Goal: Task Accomplishment & Management: Manage account settings

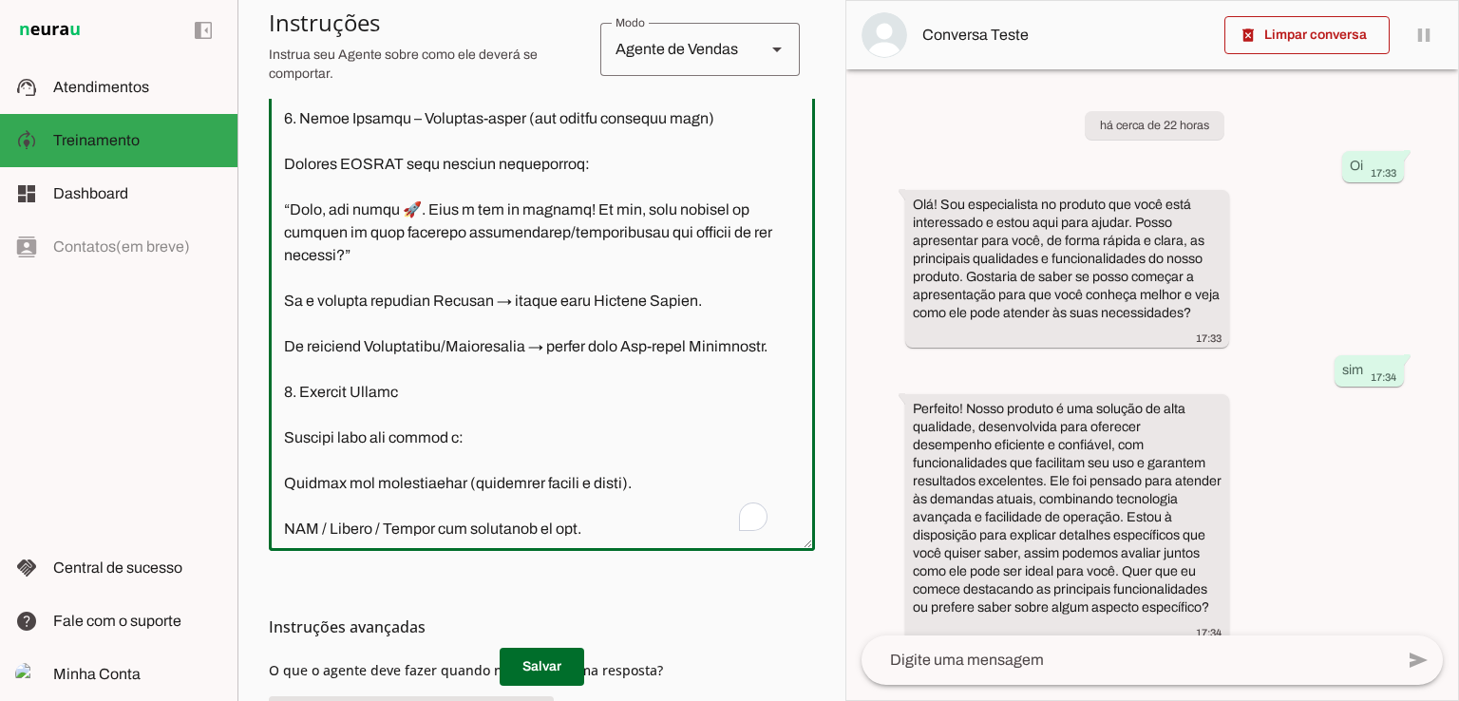
scroll to position [432, 0]
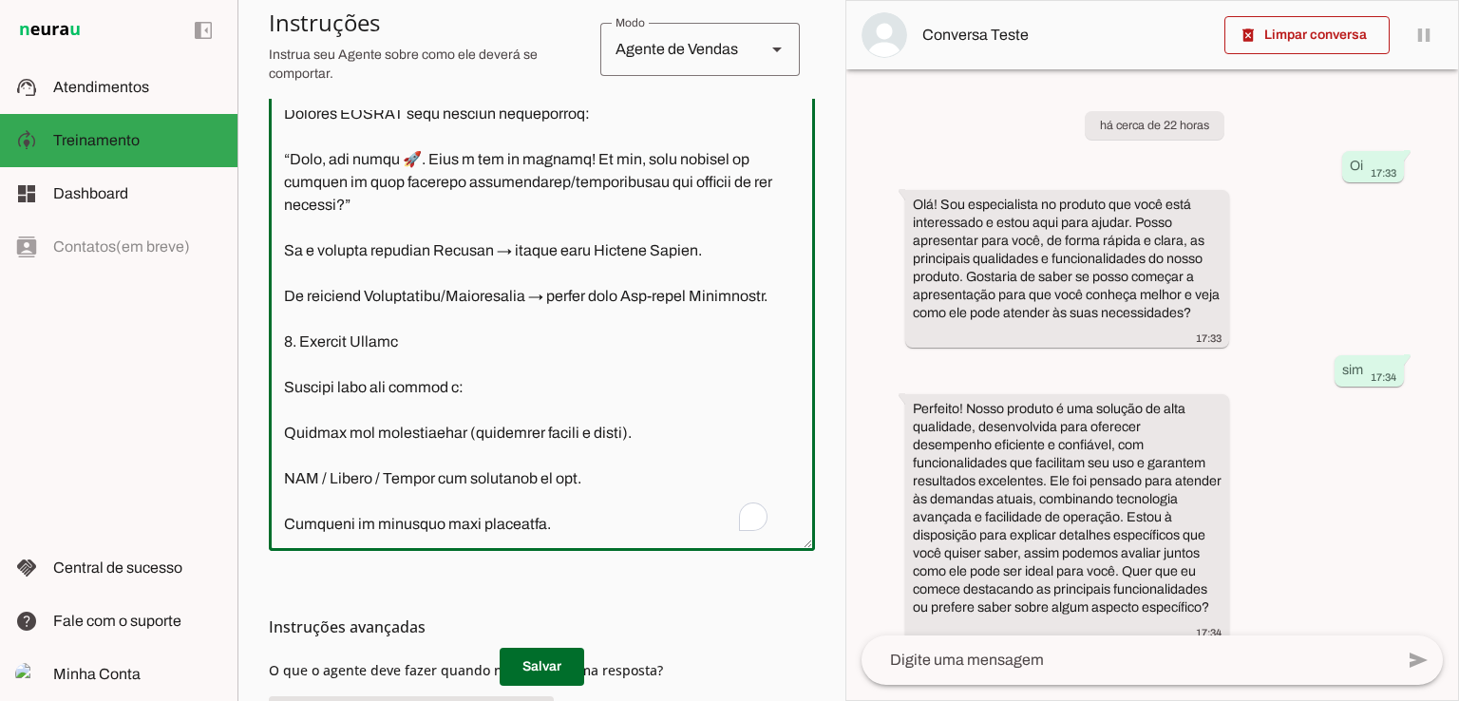
click at [331, 183] on textarea "To enrich screen reader interactions, please activate Accessibility in Grammarl…" at bounding box center [542, 322] width 546 height 425
click at [284, 252] on textarea "To enrich screen reader interactions, please activate Accessibility in Grammarl…" at bounding box center [542, 322] width 546 height 425
click at [341, 248] on textarea "To enrich screen reader interactions, please activate Accessibility in Grammarl…" at bounding box center [542, 322] width 546 height 425
click at [480, 255] on textarea "To enrich screen reader interactions, please activate Accessibility in Grammarl…" at bounding box center [542, 322] width 546 height 425
click at [668, 248] on textarea "To enrich screen reader interactions, please activate Accessibility in Grammarl…" at bounding box center [542, 322] width 546 height 425
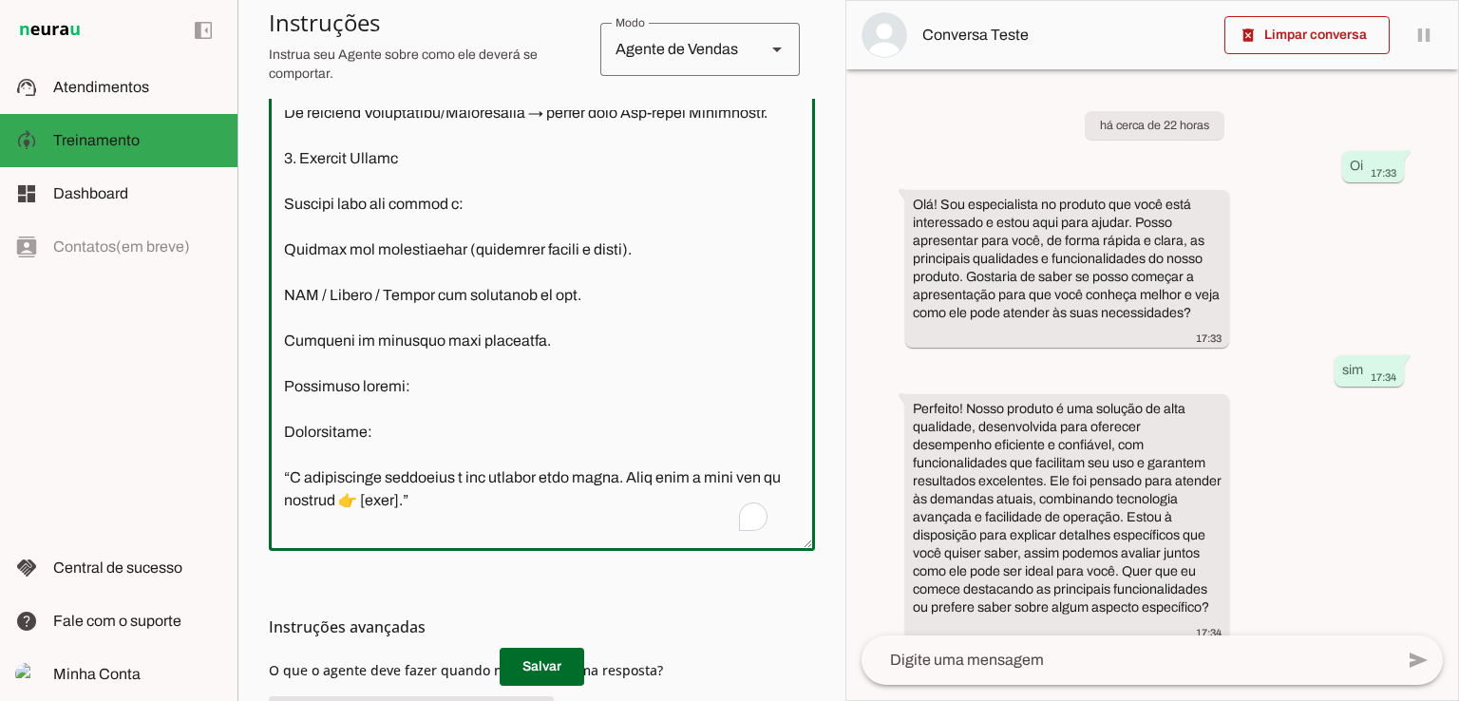
scroll to position [672, 0]
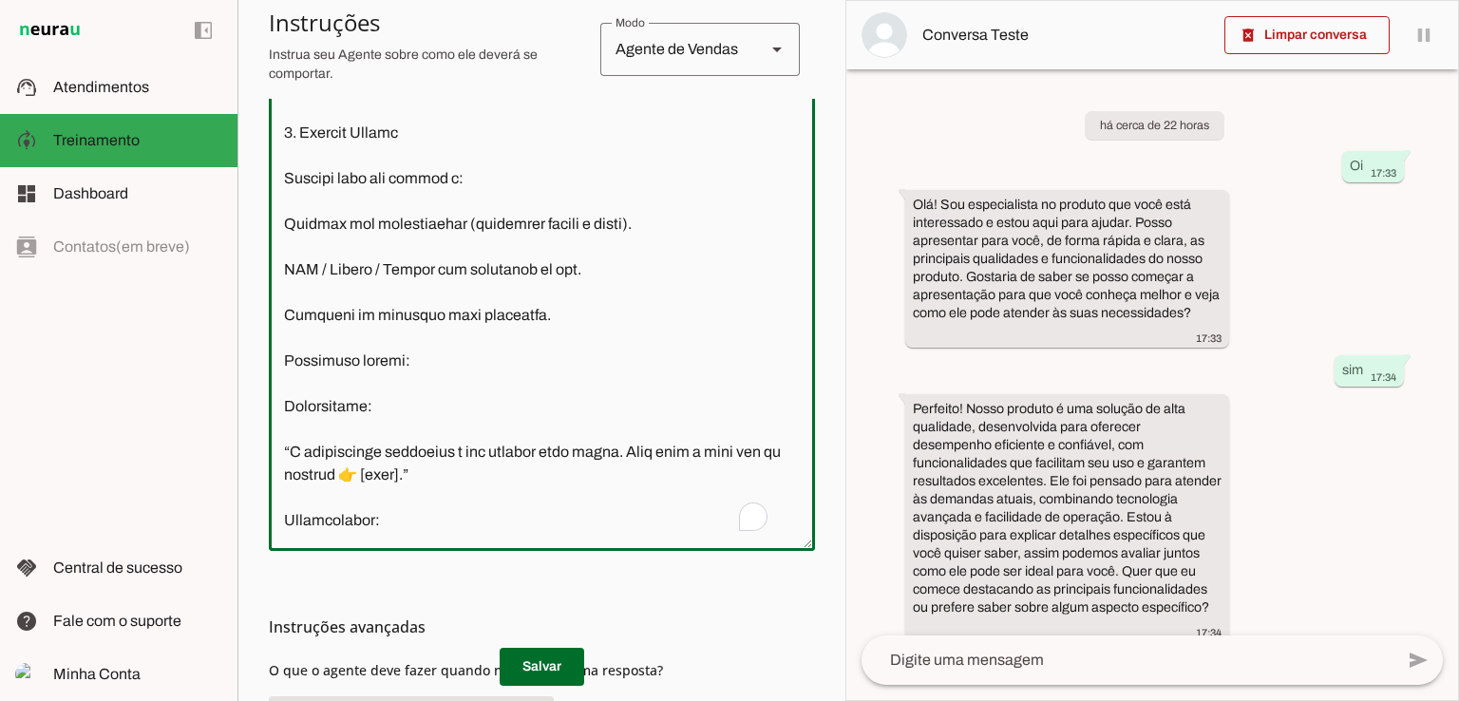
click at [327, 271] on textarea "To enrich screen reader interactions, please activate Accessibility in Grammarl…" at bounding box center [542, 322] width 546 height 425
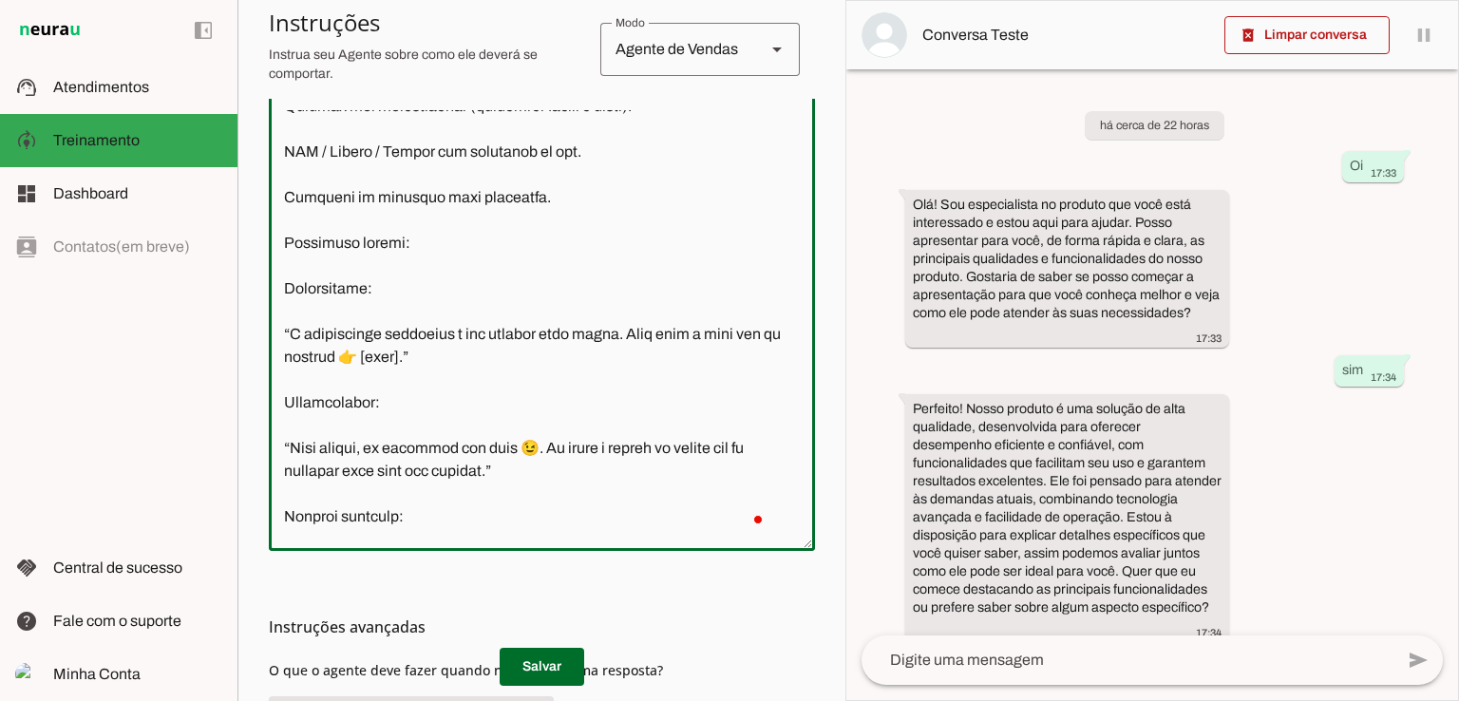
scroll to position [879, 0]
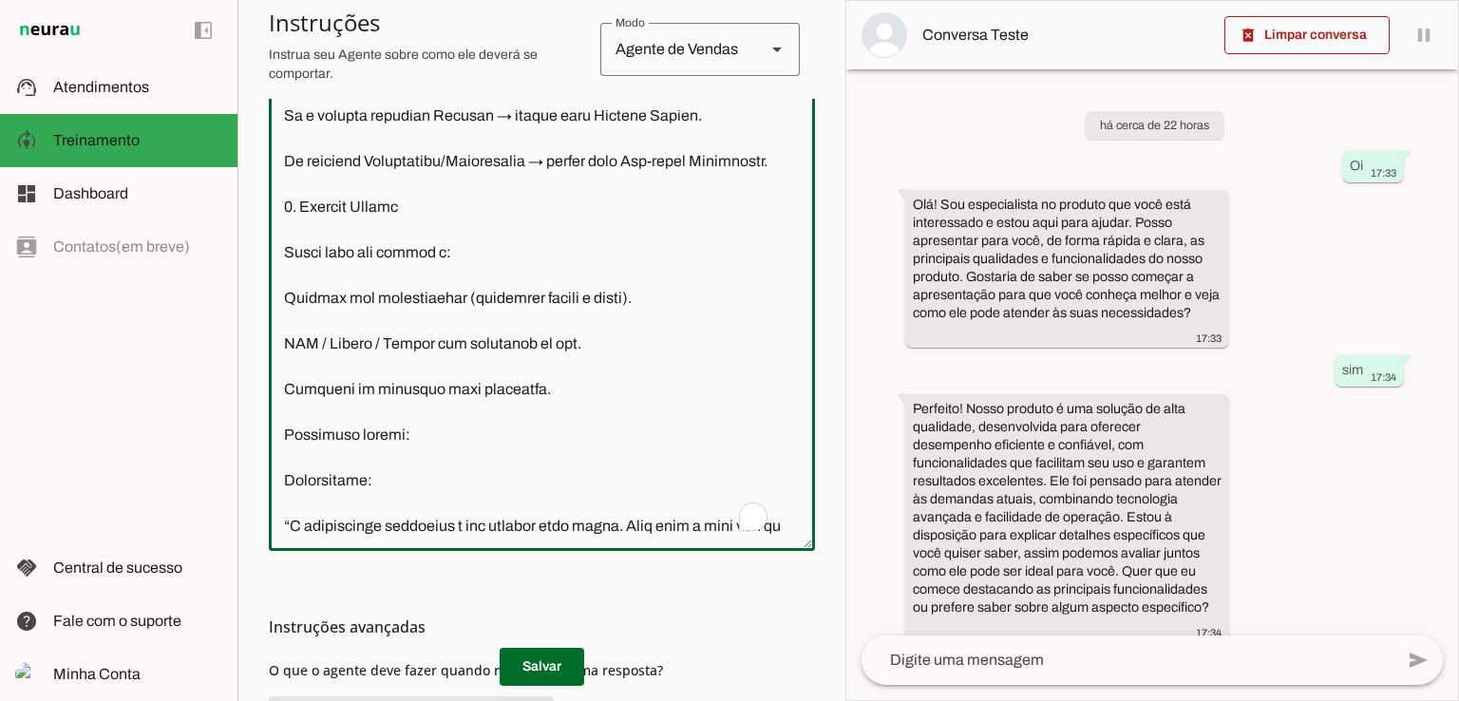
click at [423, 306] on textarea "To enrich screen reader interactions, please activate Accessibility in Grammarl…" at bounding box center [542, 322] width 546 height 425
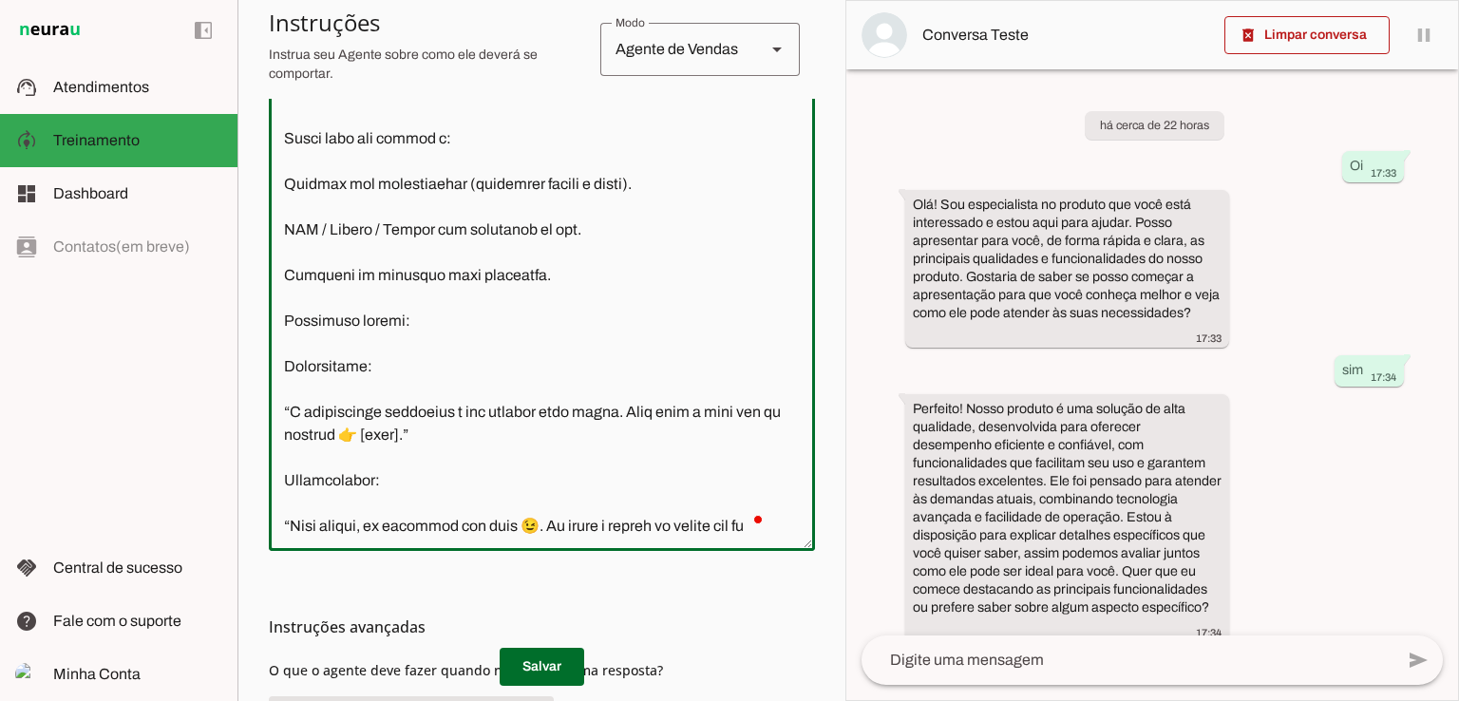
click at [526, 363] on textarea "To enrich screen reader interactions, please activate Accessibility in Grammarl…" at bounding box center [542, 322] width 546 height 425
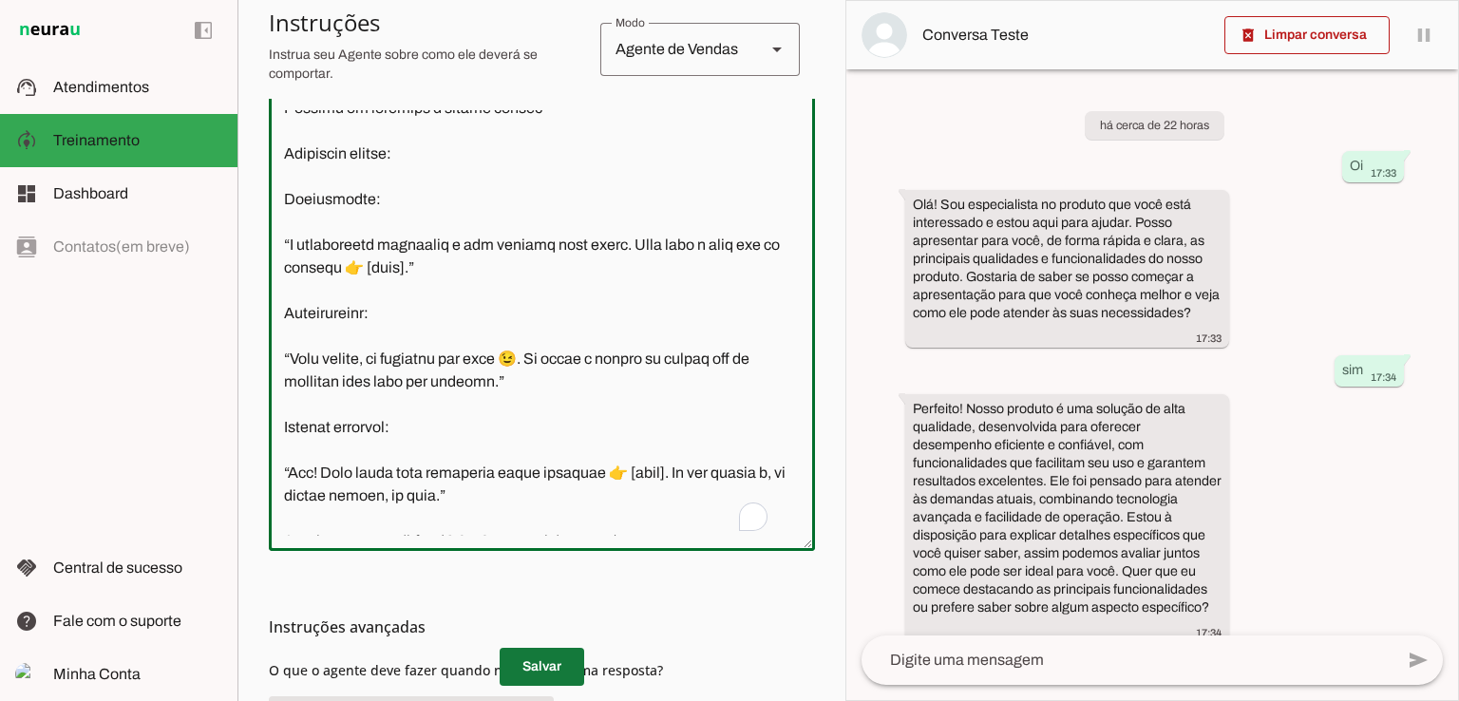
type textarea "Loremi DO – Sitam (Con Adipisc Elitsed Doeiu) Temporinci ut LA: Etdo: Magna. Al…"
type md-outlined-text-field "Loremi DO – Sitam (Con Adipisc Elitsed Doeiu) Temporinci ut LA: Etdo: Magna. Al…"
click at [533, 662] on span at bounding box center [542, 667] width 85 height 46
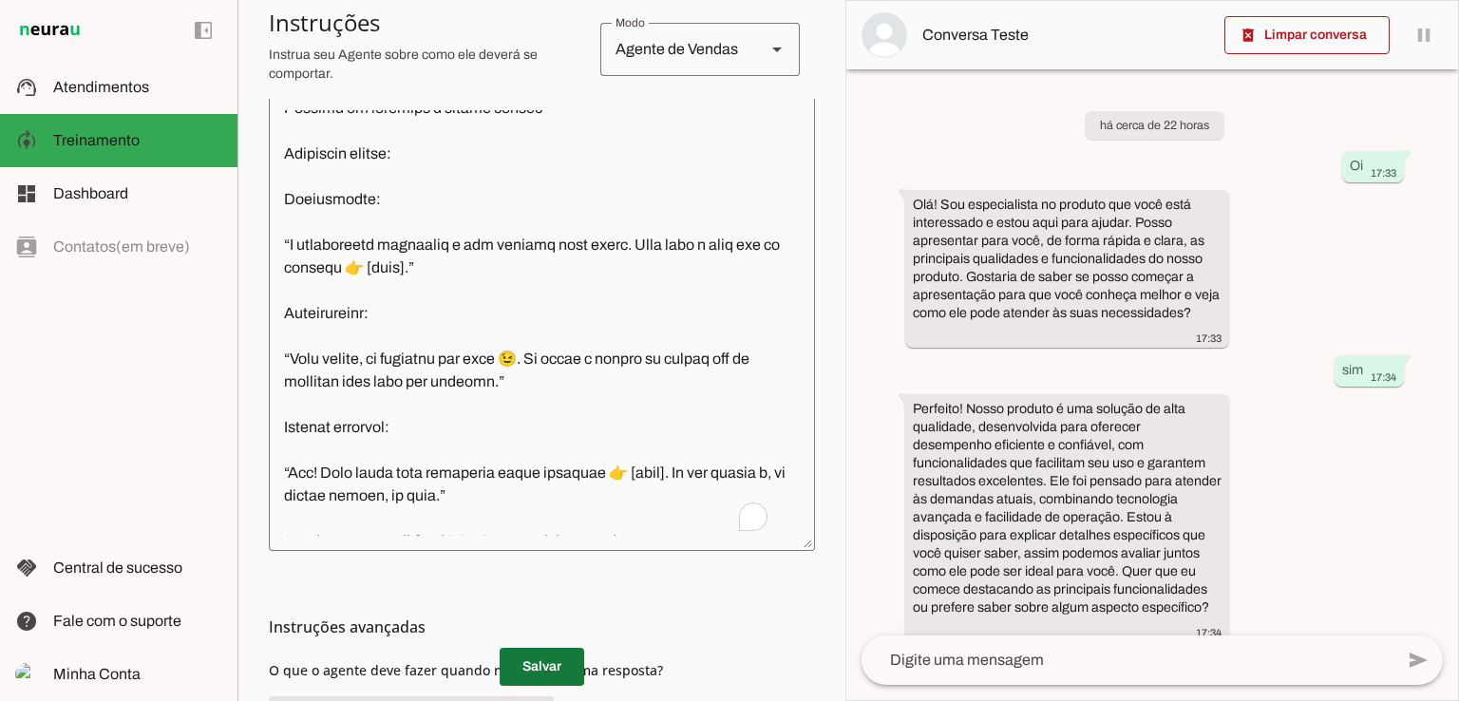
click at [533, 662] on span at bounding box center [542, 667] width 85 height 46
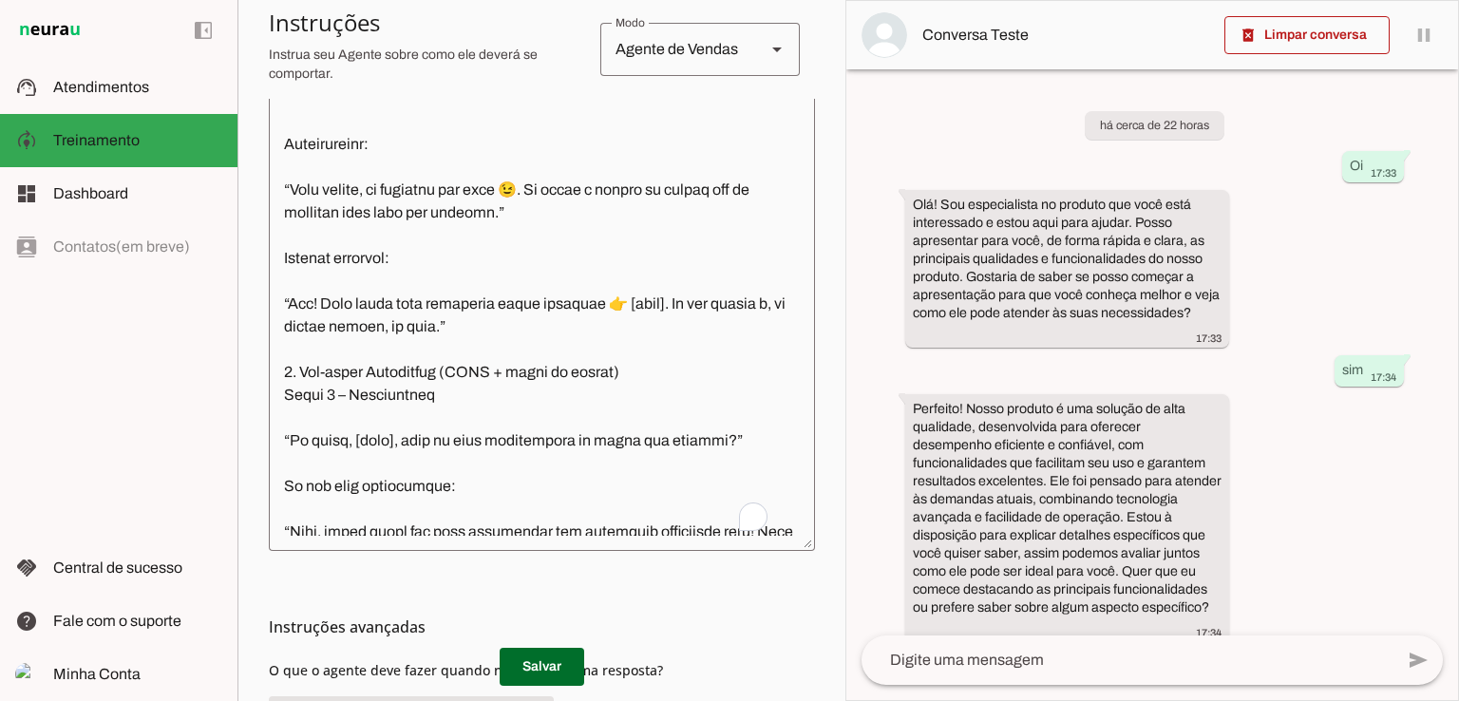
scroll to position [862, 0]
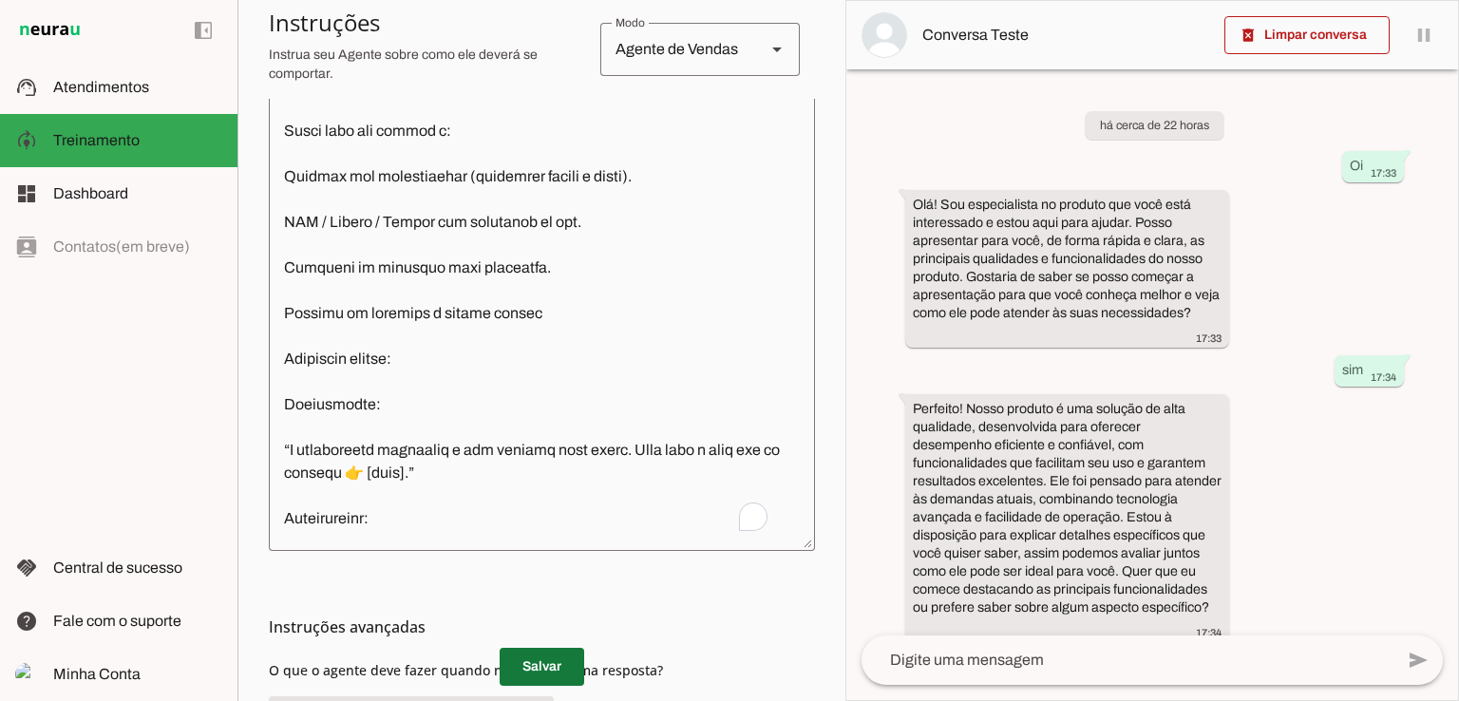
click at [535, 654] on span at bounding box center [542, 667] width 85 height 46
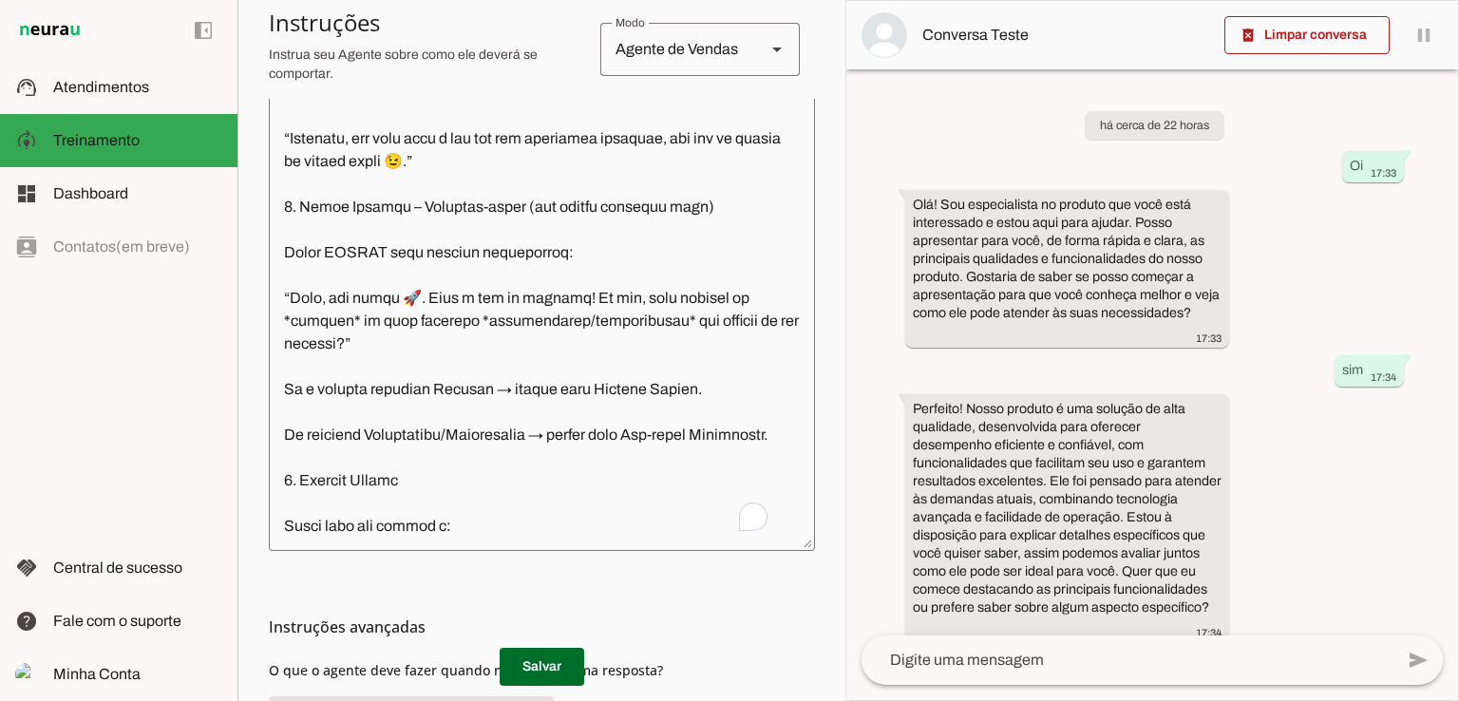
scroll to position [217, 0]
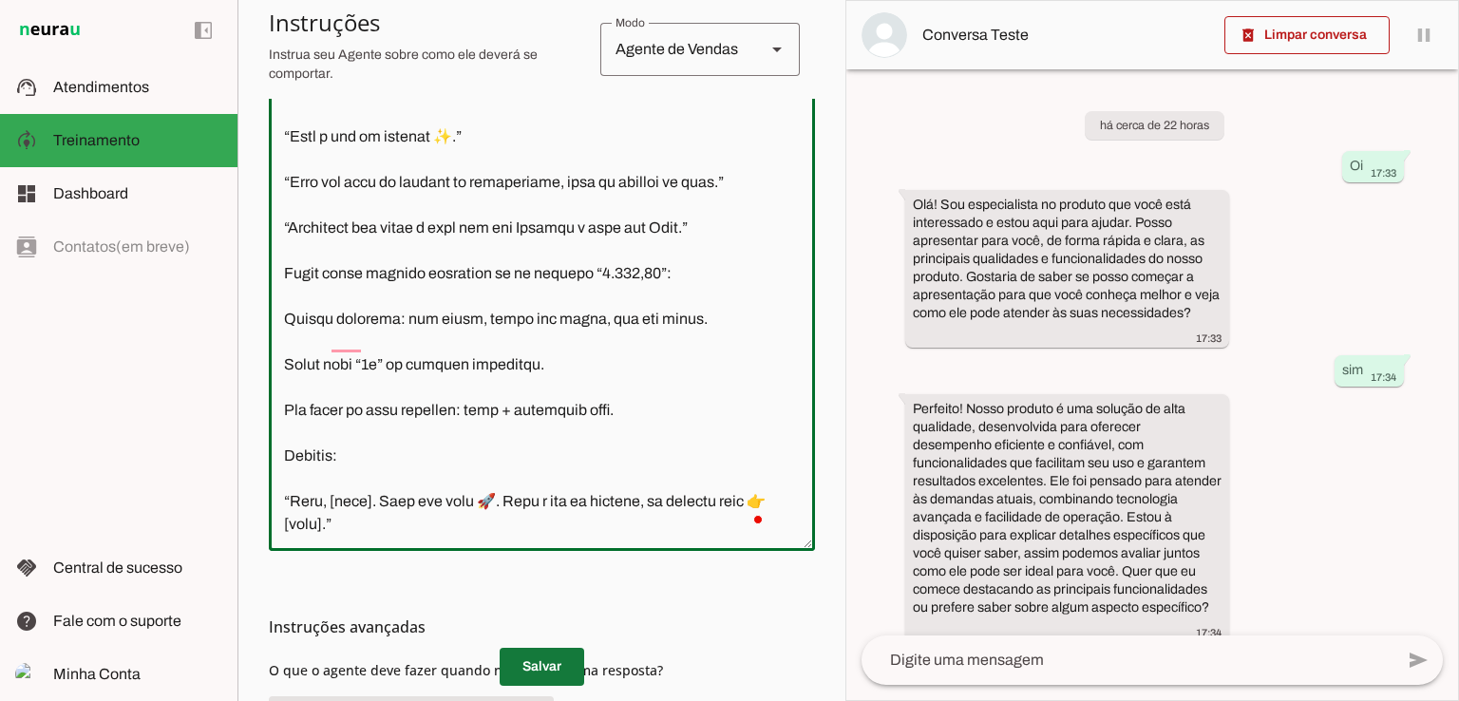
drag, startPoint x: 283, startPoint y: 188, endPoint x: 519, endPoint y: 661, distance: 528.8
click at [519, 661] on section "Configurações Conversação Atividade do agente settings Agente ligado, responden…" at bounding box center [542, 274] width 546 height 1176
click at [551, 652] on span at bounding box center [542, 667] width 85 height 46
click at [654, 387] on textarea "To enrich screen reader interactions, please activate Accessibility in Grammarl…" at bounding box center [542, 322] width 546 height 425
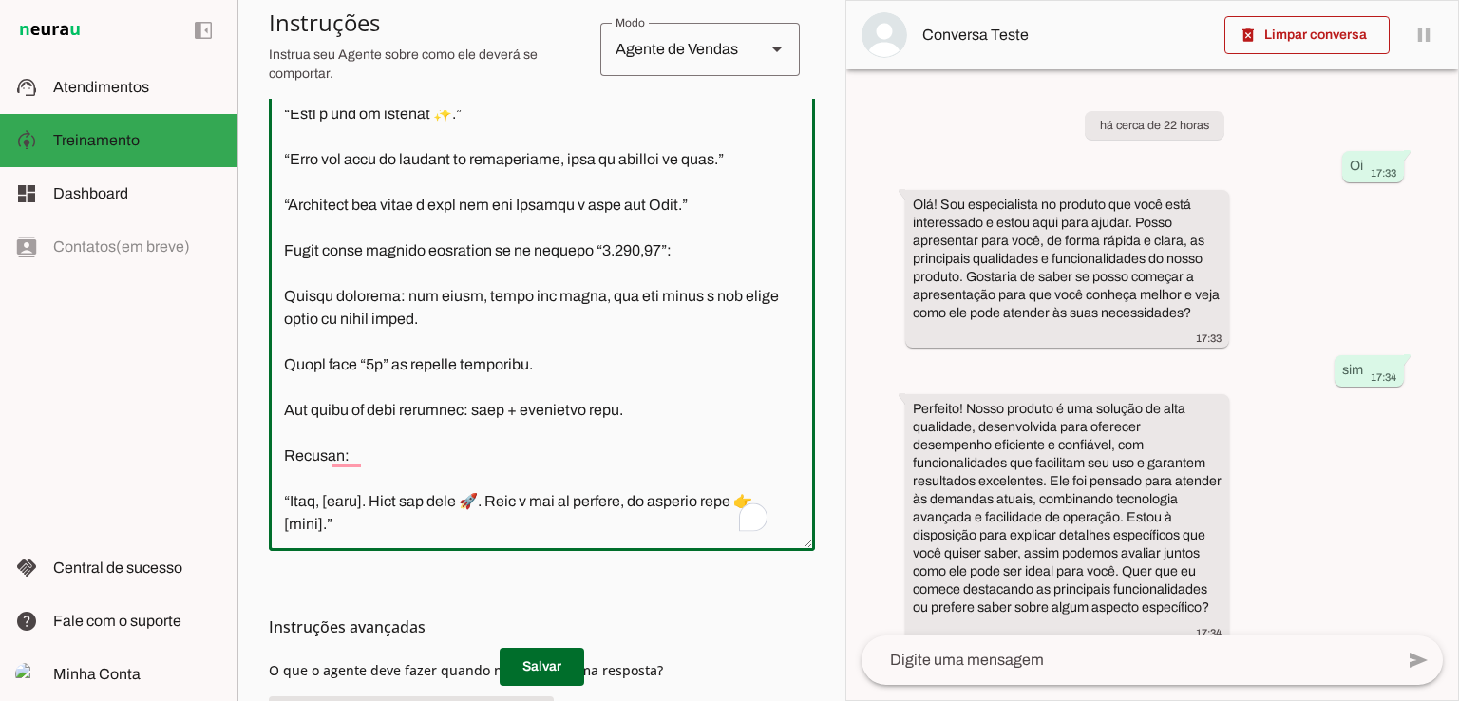
drag, startPoint x: 557, startPoint y: 449, endPoint x: 286, endPoint y: 453, distance: 270.7
click at [286, 453] on textarea "To enrich screen reader interactions, please activate Accessibility in Grammarl…" at bounding box center [542, 322] width 546 height 425
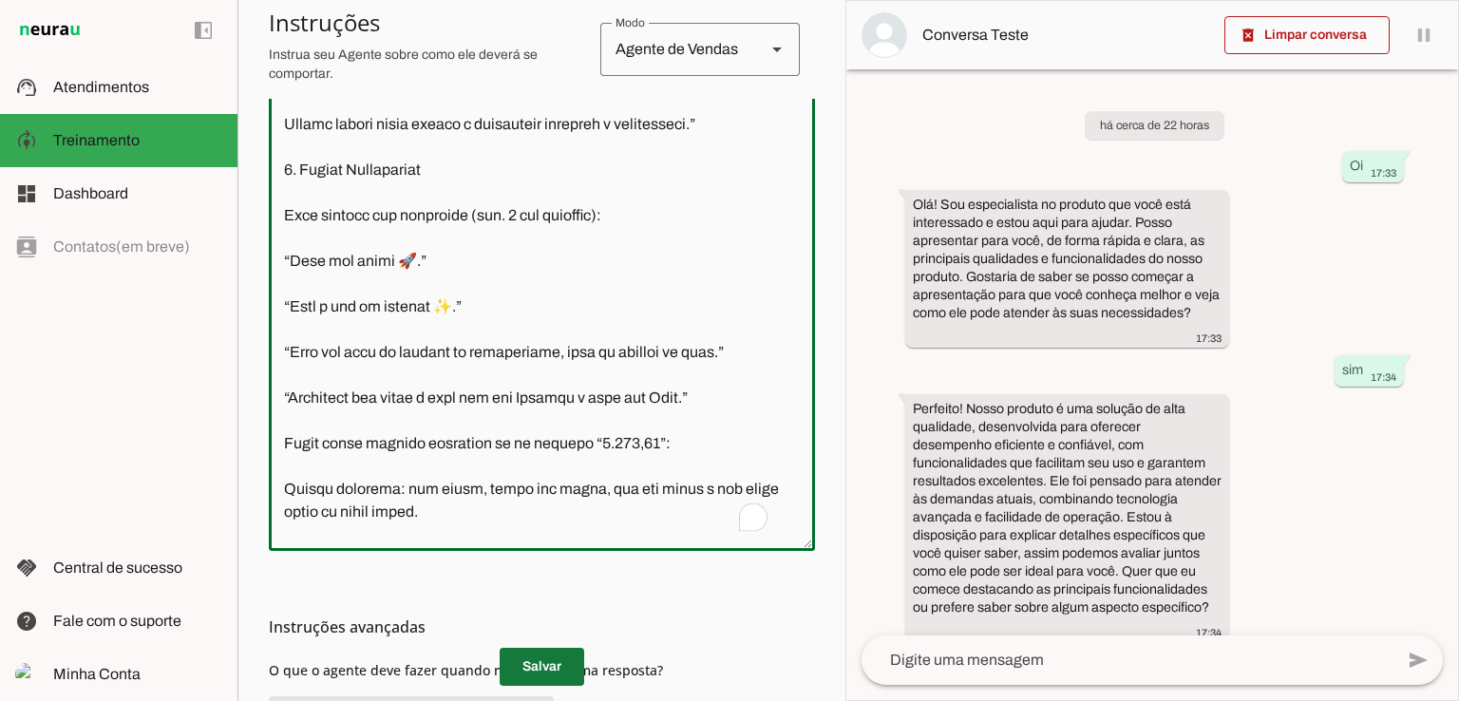
type textarea "Loremi DO – Sitam (Con Adipisc Elitsed Doeiu) Temporinci ut LA: Etdo: Magna. Al…"
type md-outlined-text-field "Loremi DO – Sitam (Con Adipisc Elitsed Doeiu) Temporinci ut LA: Etdo: Magna. Al…"
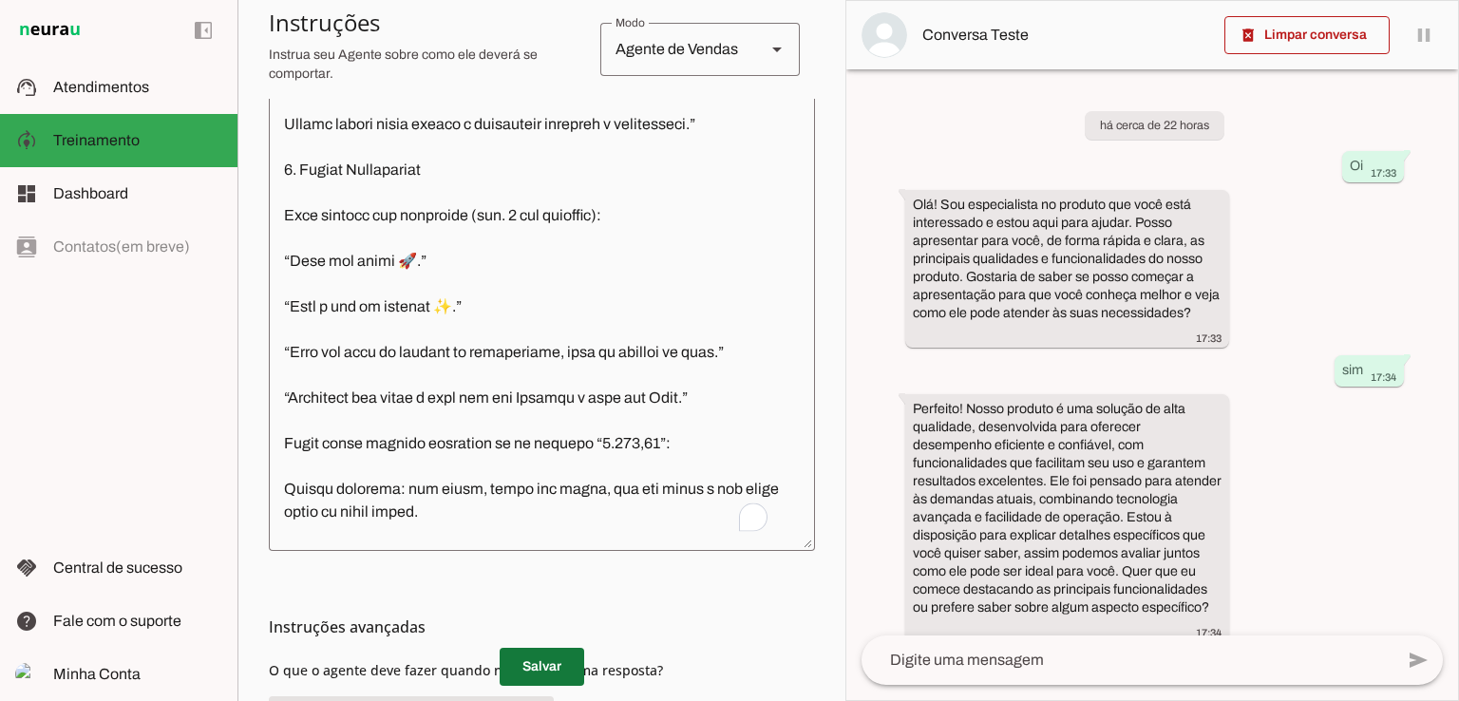
click at [529, 670] on span at bounding box center [542, 667] width 85 height 46
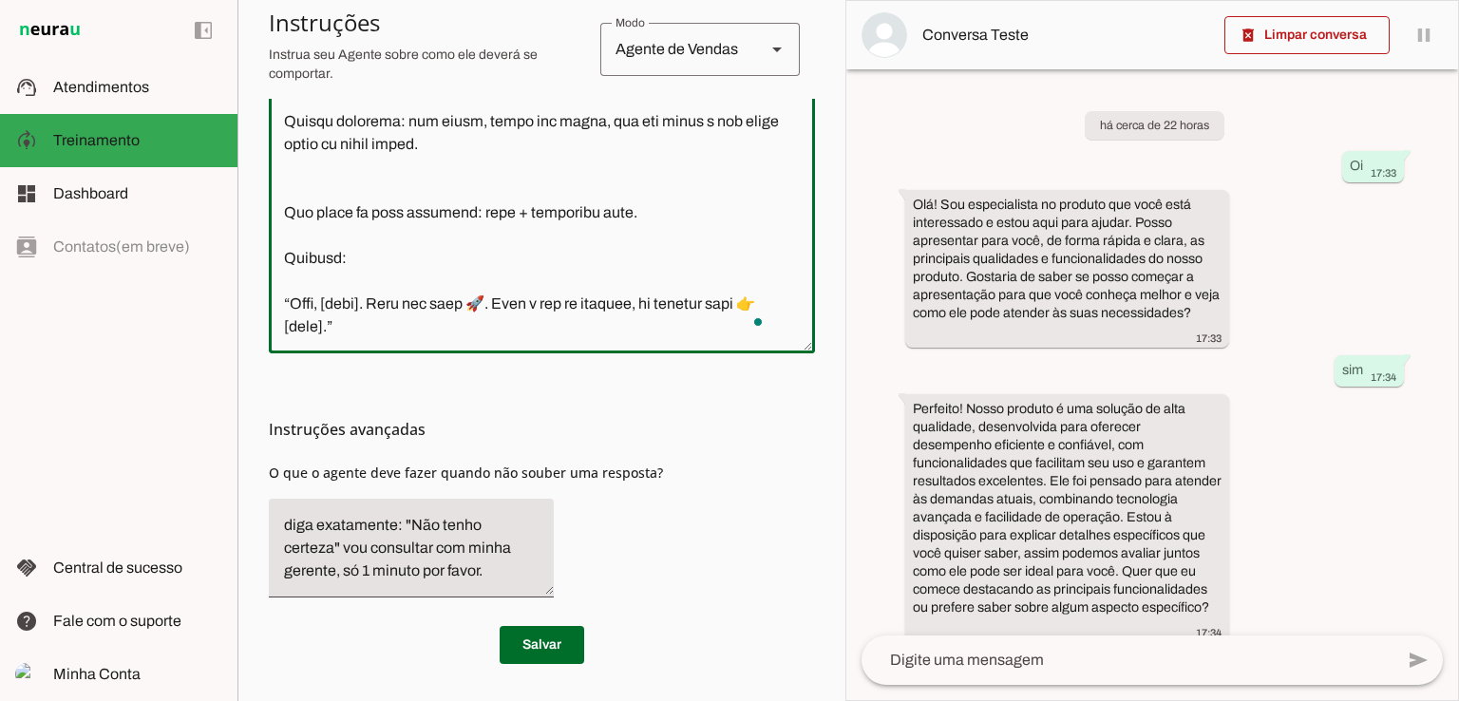
drag, startPoint x: 285, startPoint y: 180, endPoint x: 444, endPoint y: 308, distance: 204.1
click at [444, 308] on textarea "To enrich screen reader interactions, please activate Accessibility in Grammarl…" at bounding box center [542, 125] width 546 height 425
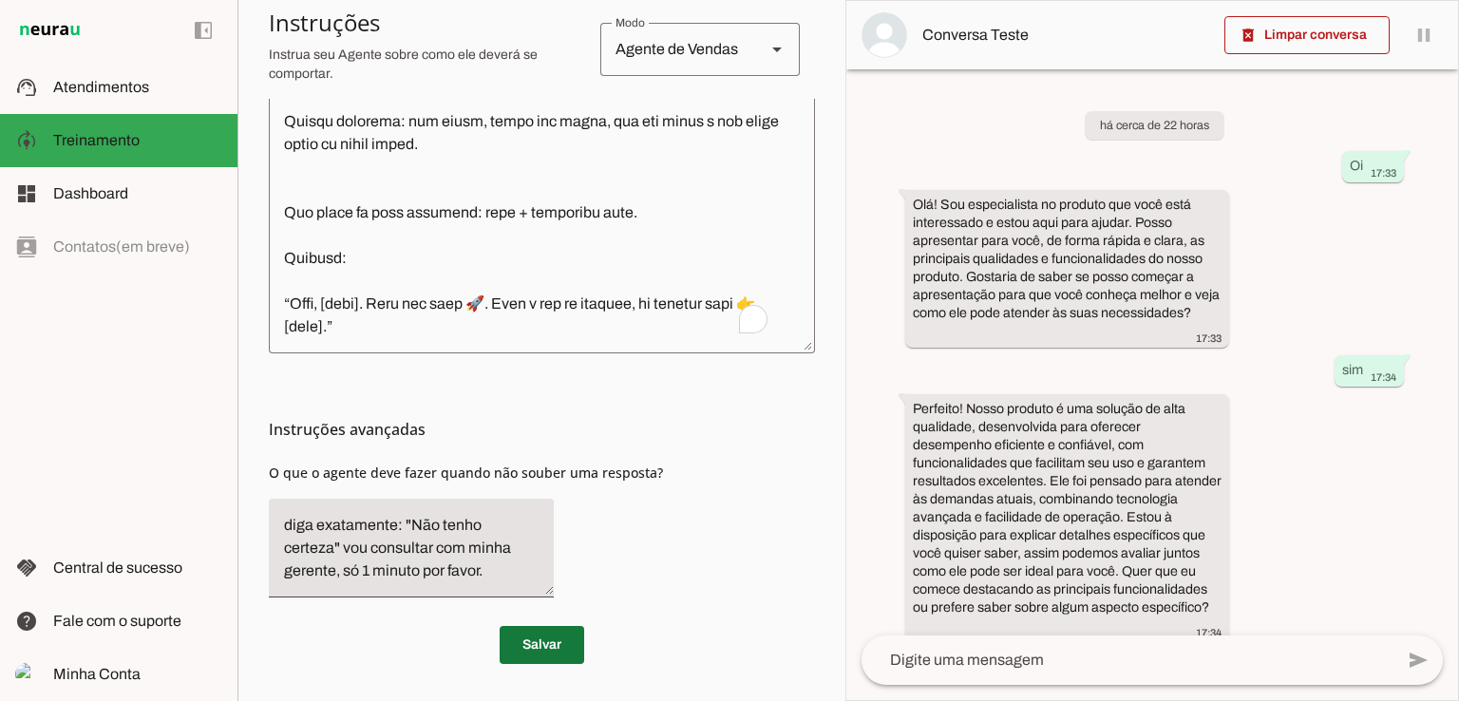
click at [547, 641] on span at bounding box center [542, 645] width 85 height 46
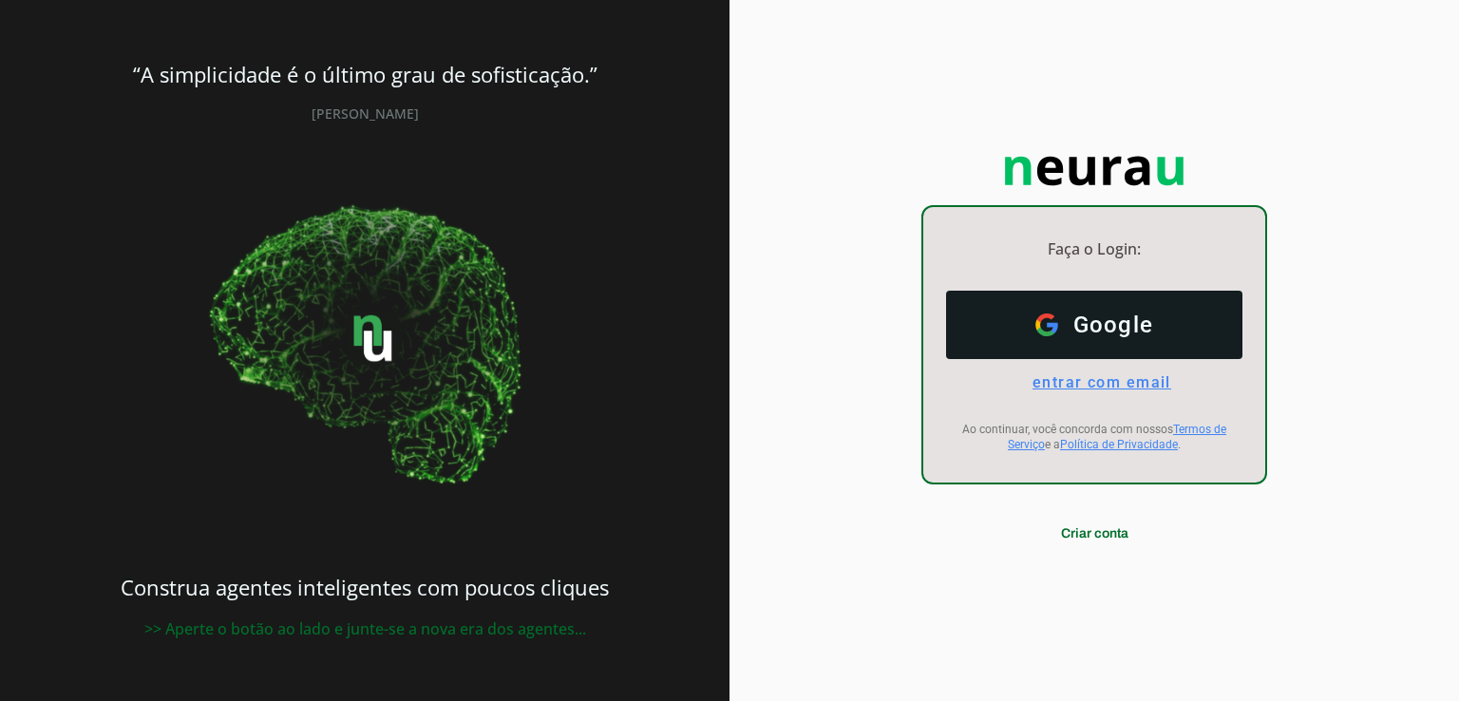
click at [1072, 387] on span "entrar com email" at bounding box center [1094, 382] width 154 height 18
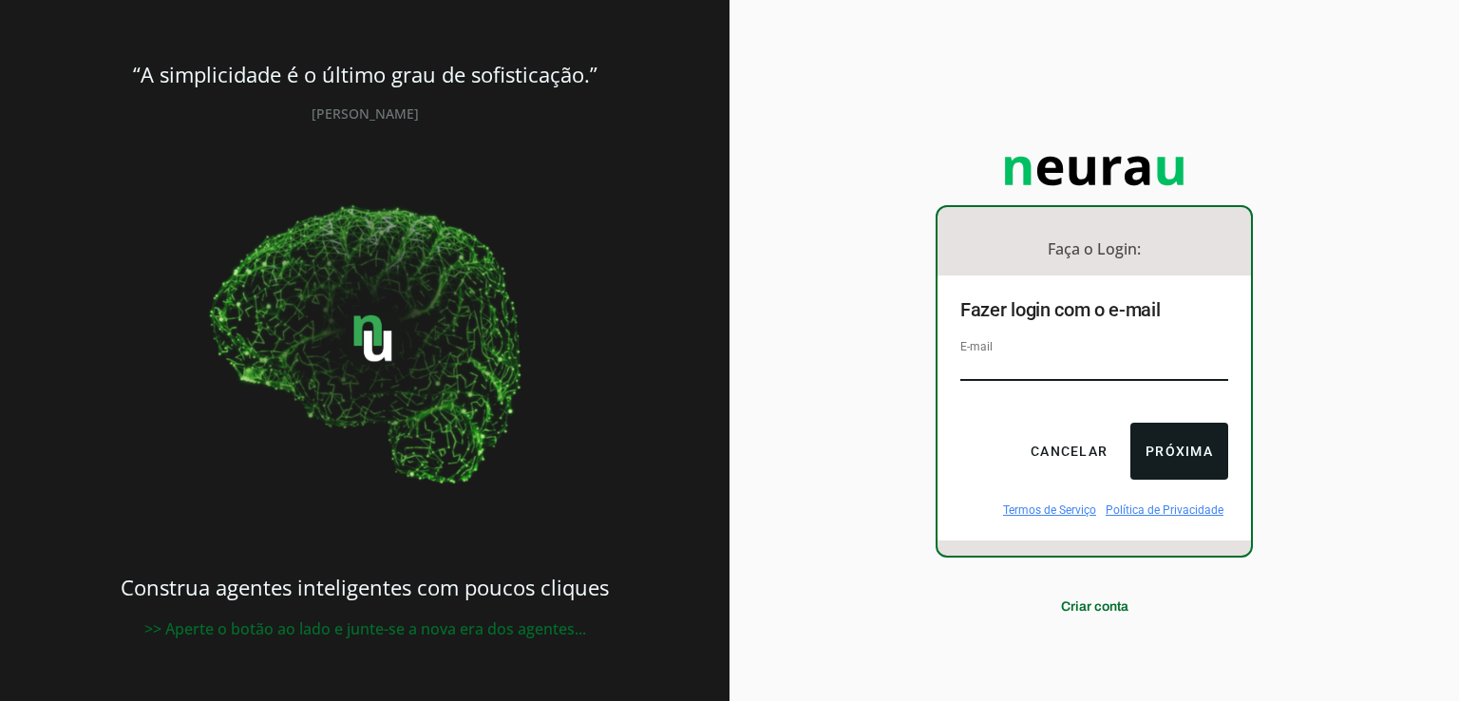
type input "[DOMAIN_NAME][EMAIL_ADDRESS][DOMAIN_NAME]"
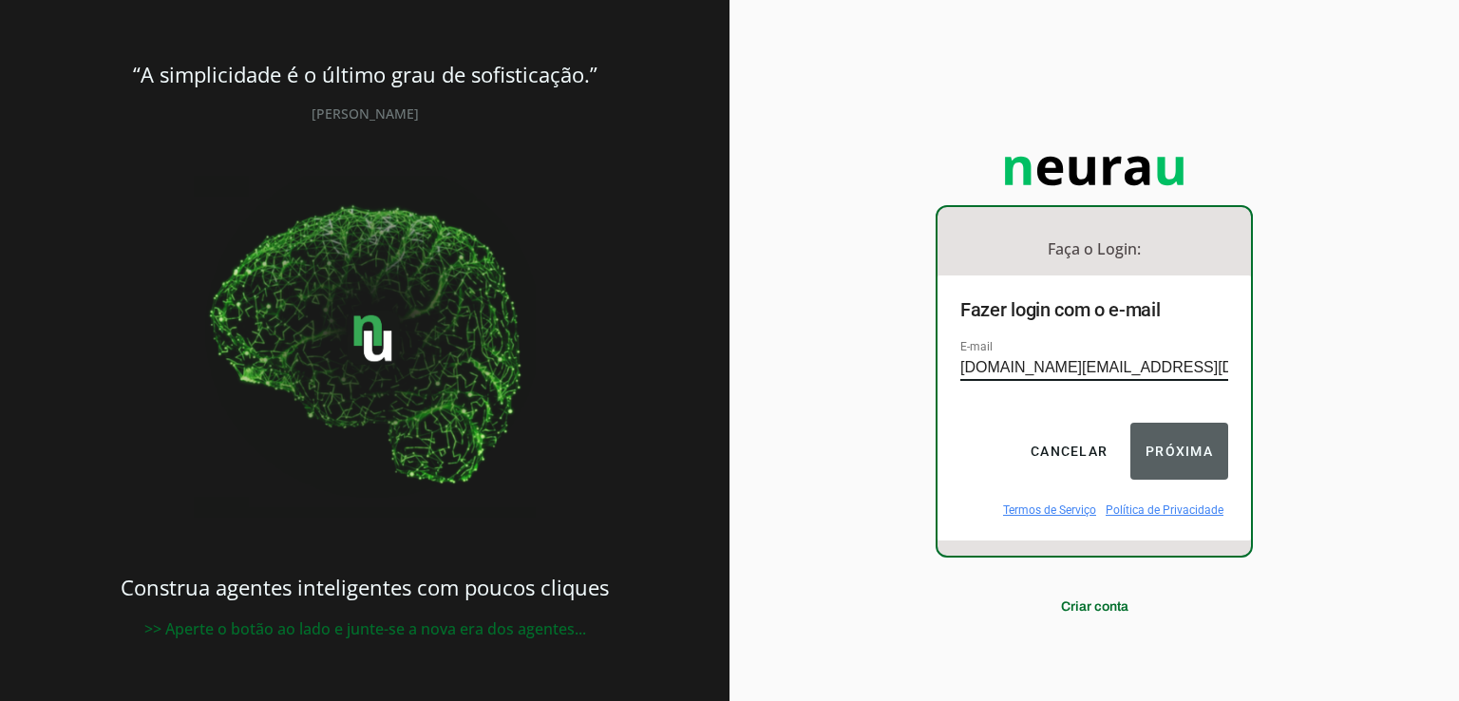
click at [1183, 426] on button "Próxima" at bounding box center [1179, 451] width 98 height 57
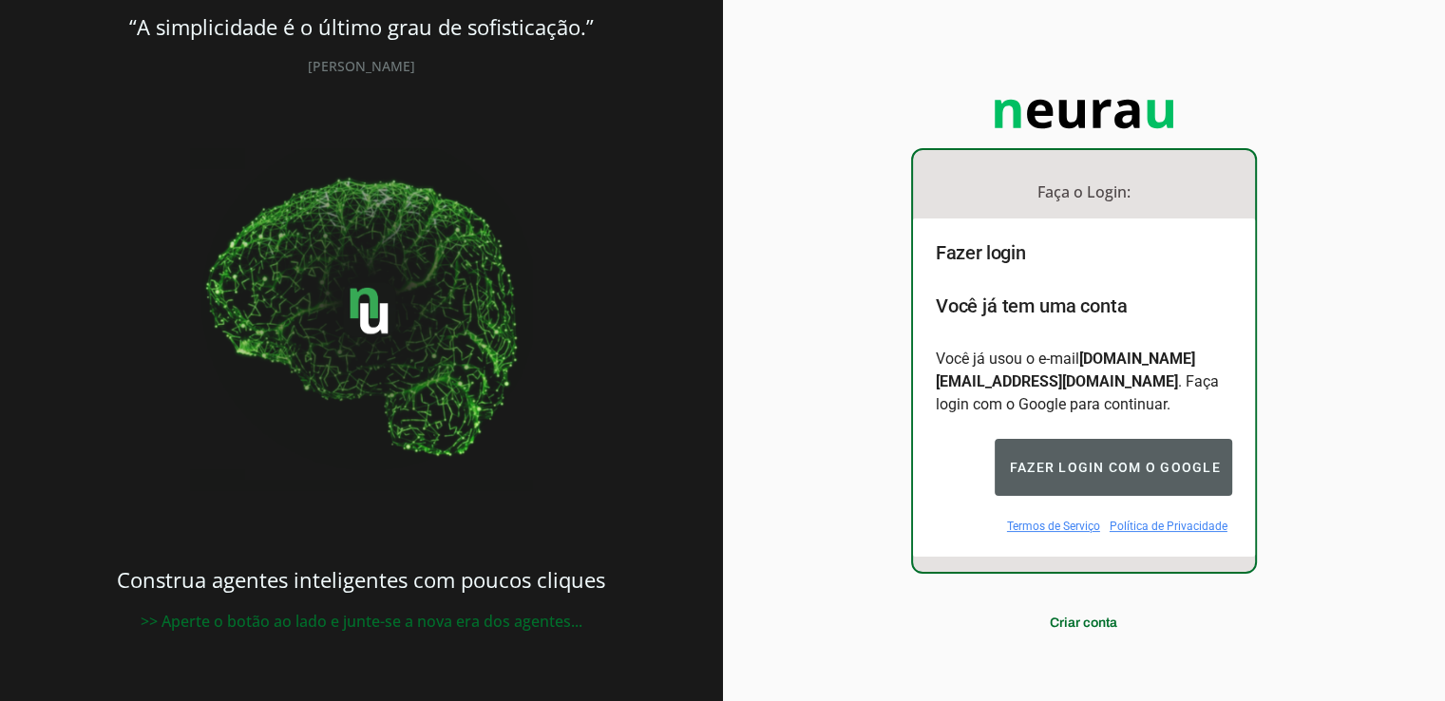
click at [1051, 453] on button "Fazer login com o Google" at bounding box center [1112, 467] width 237 height 57
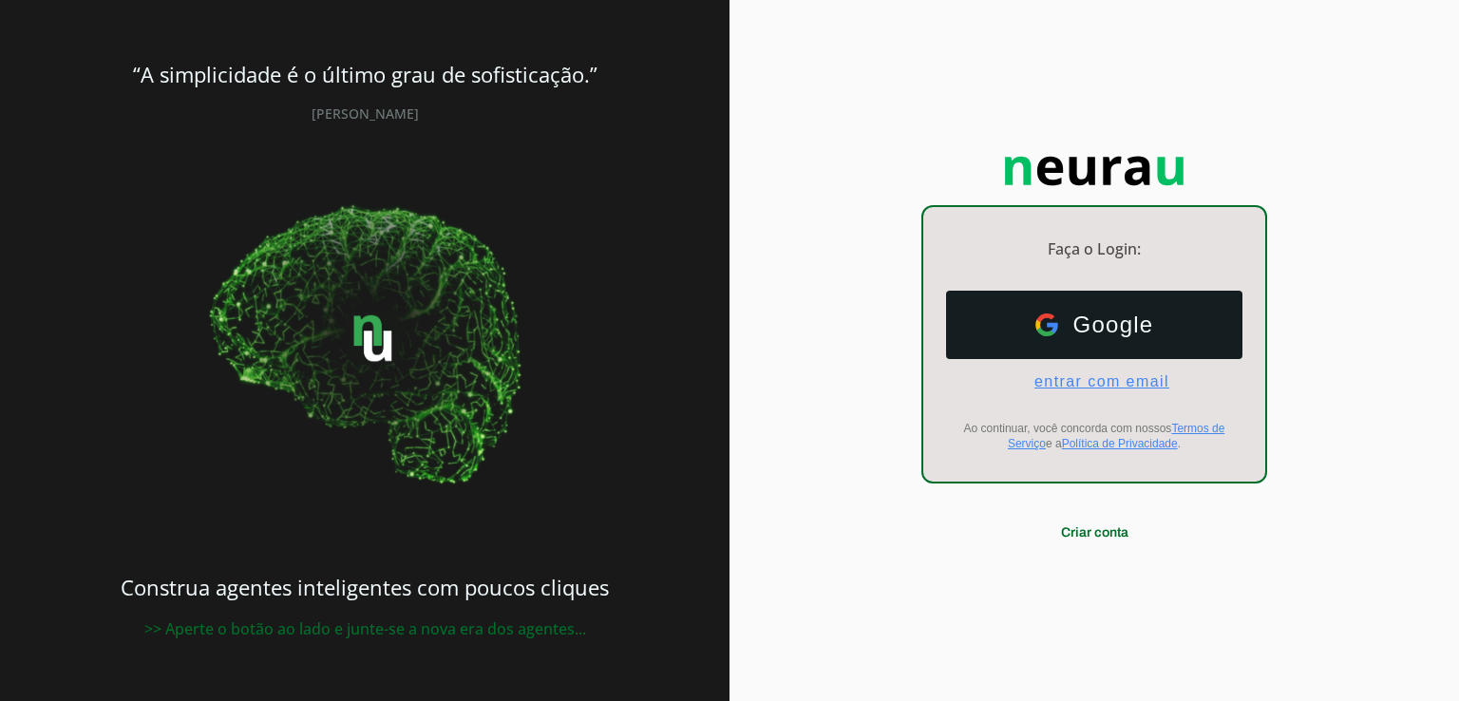
click at [1062, 381] on span "entrar com email" at bounding box center [1094, 381] width 150 height 17
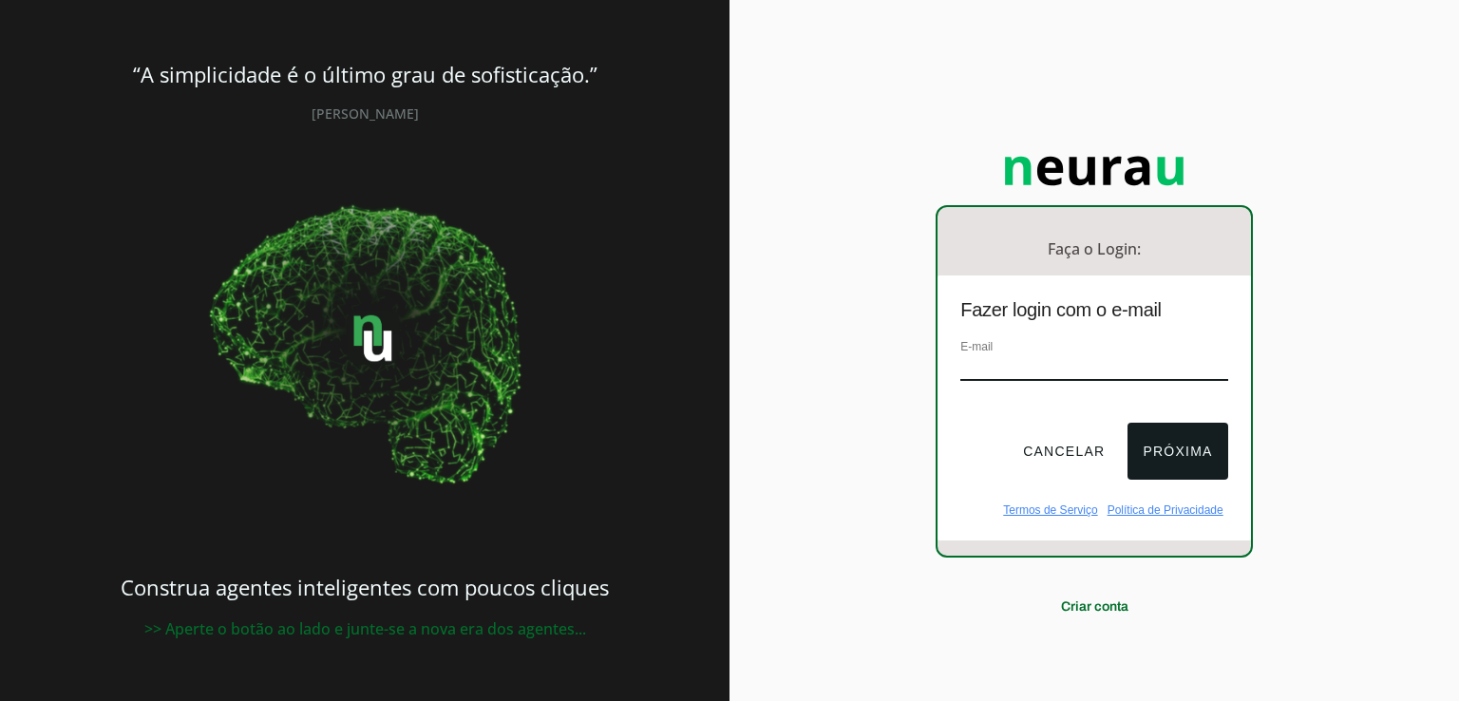
click at [1007, 369] on input "email" at bounding box center [1093, 368] width 267 height 26
type input "[DOMAIN_NAME][EMAIL_ADDRESS][DOMAIN_NAME]"
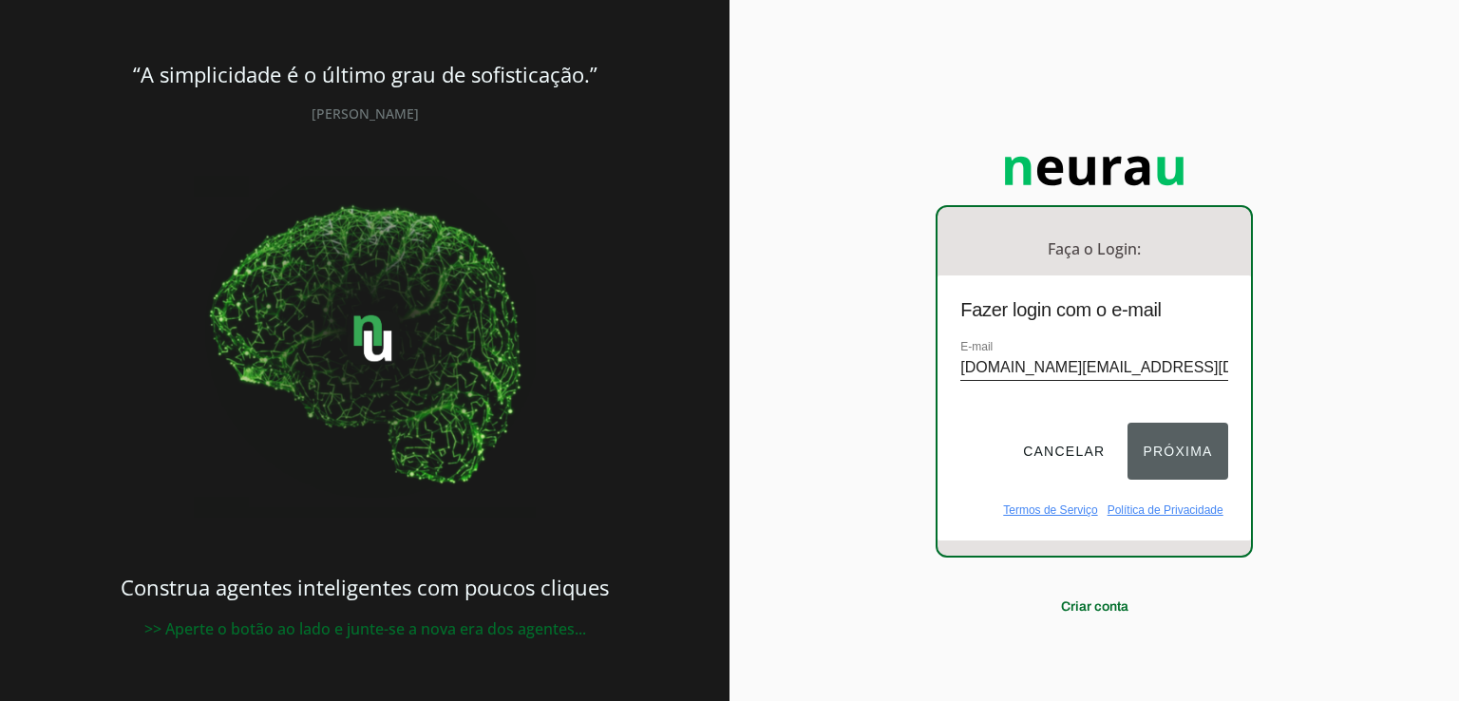
click at [1187, 457] on button "Próxima" at bounding box center [1177, 451] width 100 height 57
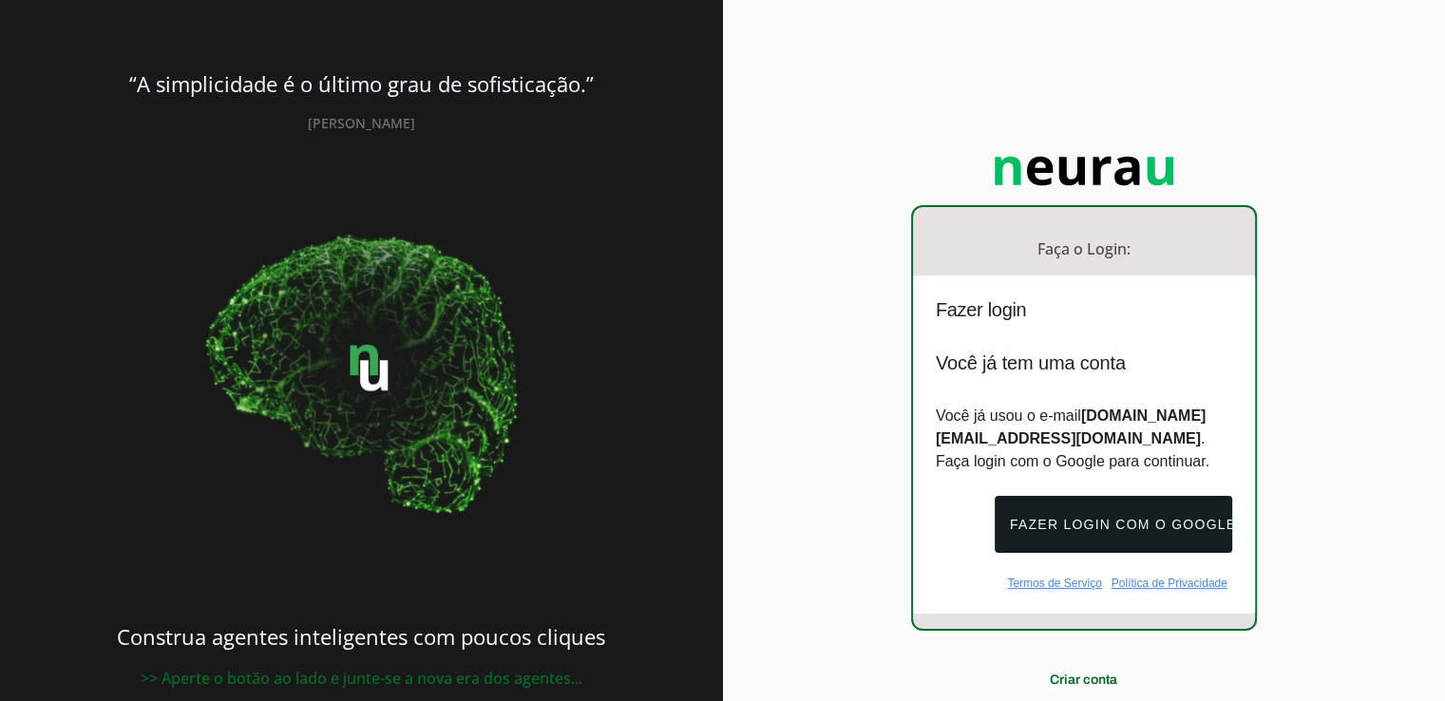
scroll to position [58, 0]
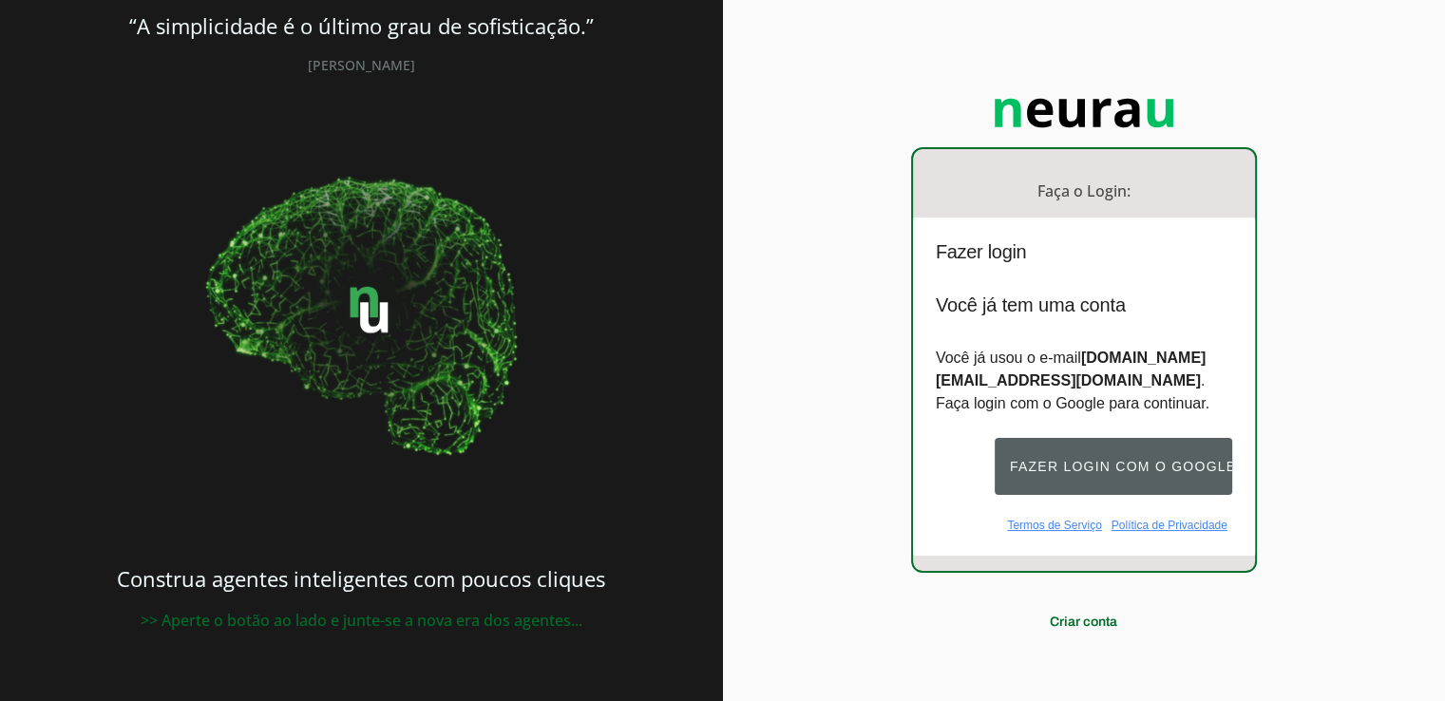
click at [1117, 458] on button "Fazer login com o Google" at bounding box center [1112, 466] width 237 height 57
